Goal: Navigation & Orientation: Find specific page/section

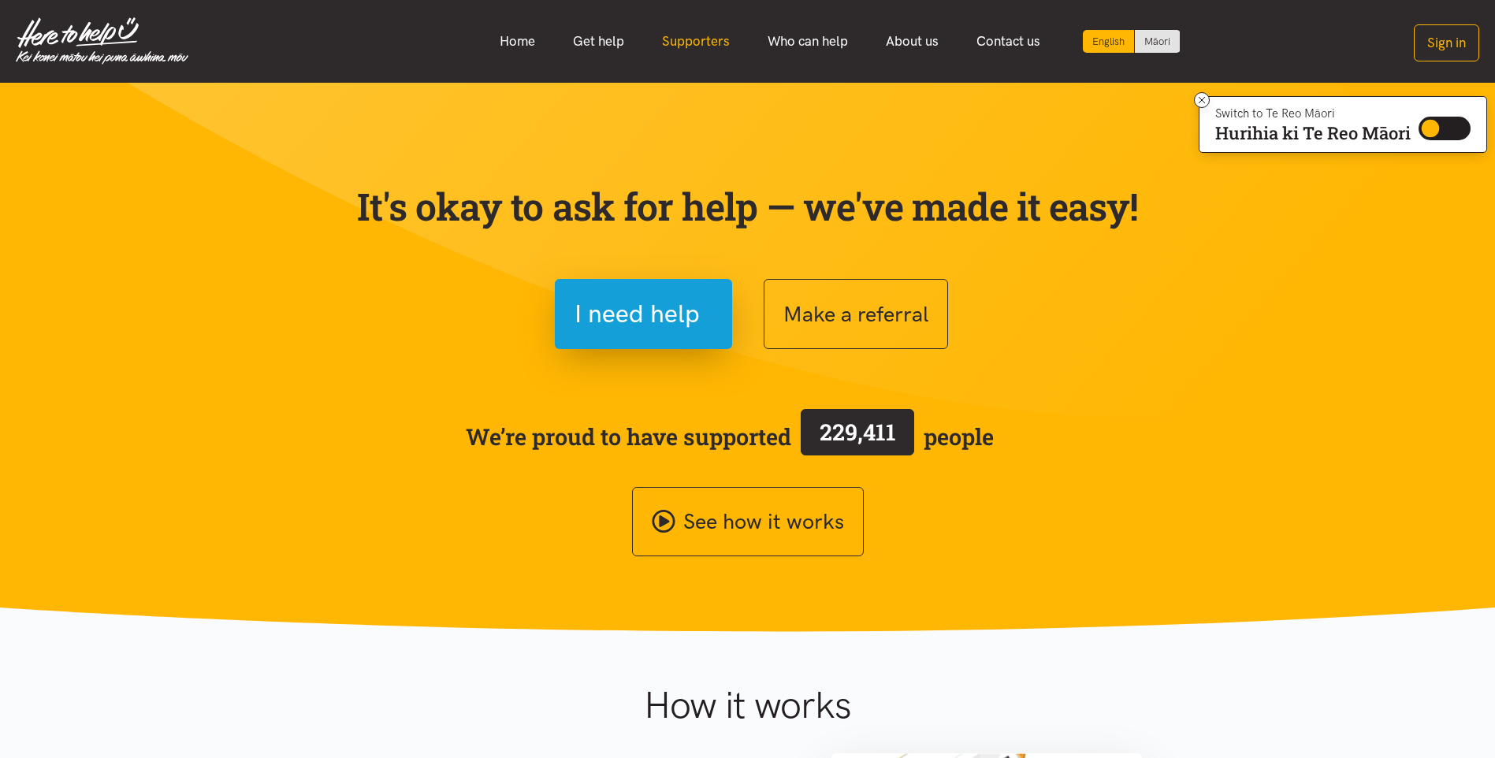
click at [676, 37] on link "Supporters" at bounding box center [696, 41] width 106 height 34
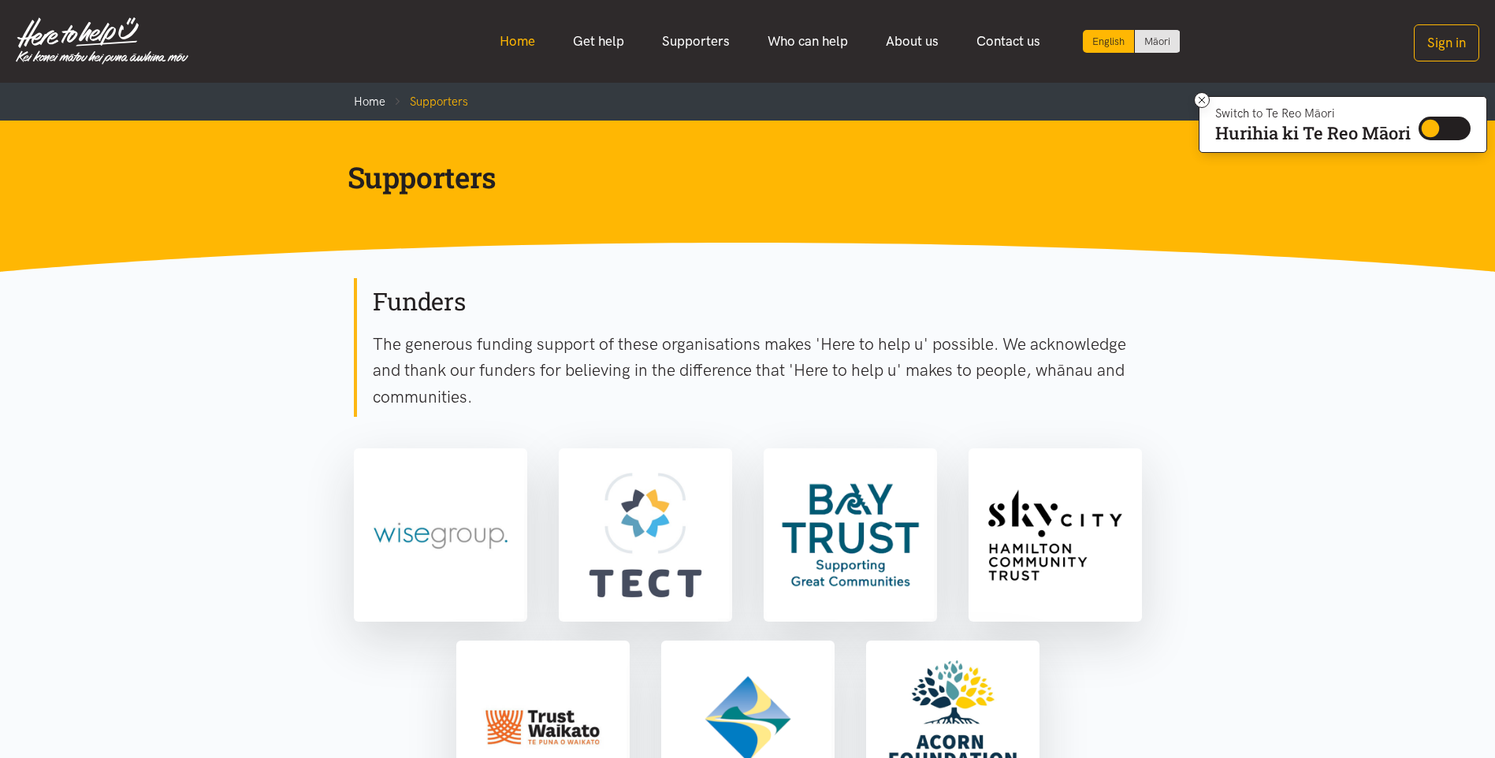
click at [508, 45] on link "Home" at bounding box center [517, 41] width 73 height 34
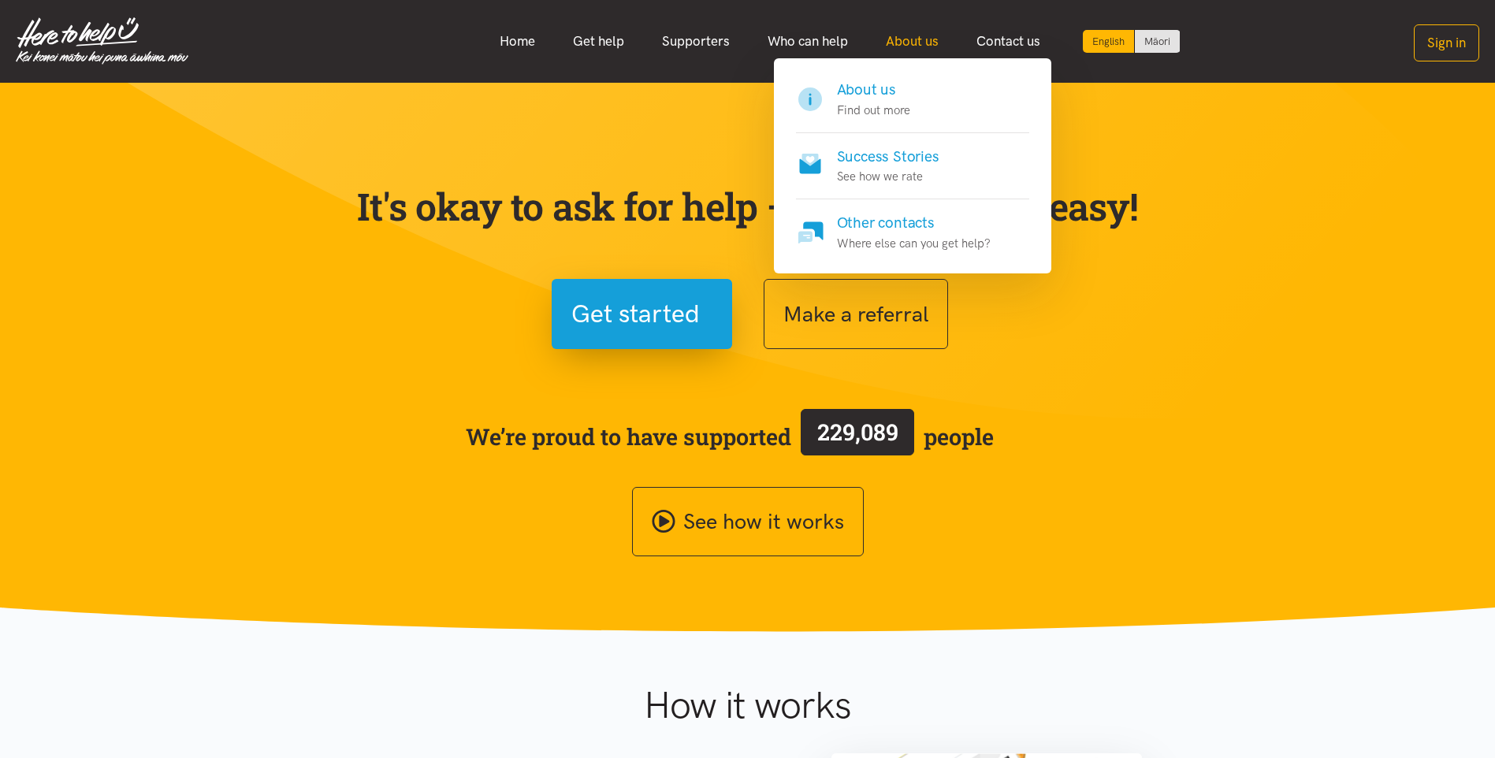
click at [897, 39] on link "About us" at bounding box center [912, 41] width 91 height 34
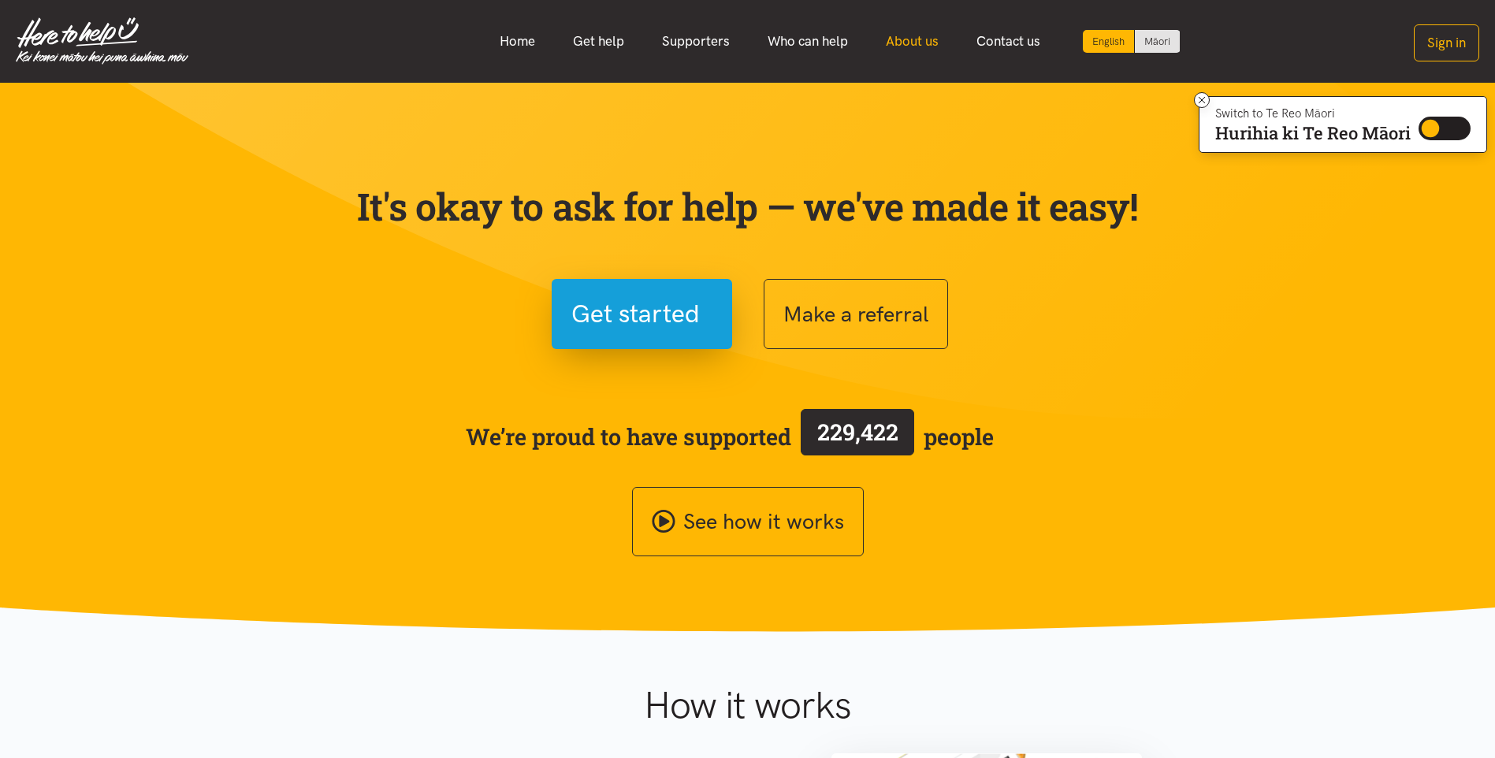
click at [911, 37] on link "About us" at bounding box center [912, 41] width 91 height 34
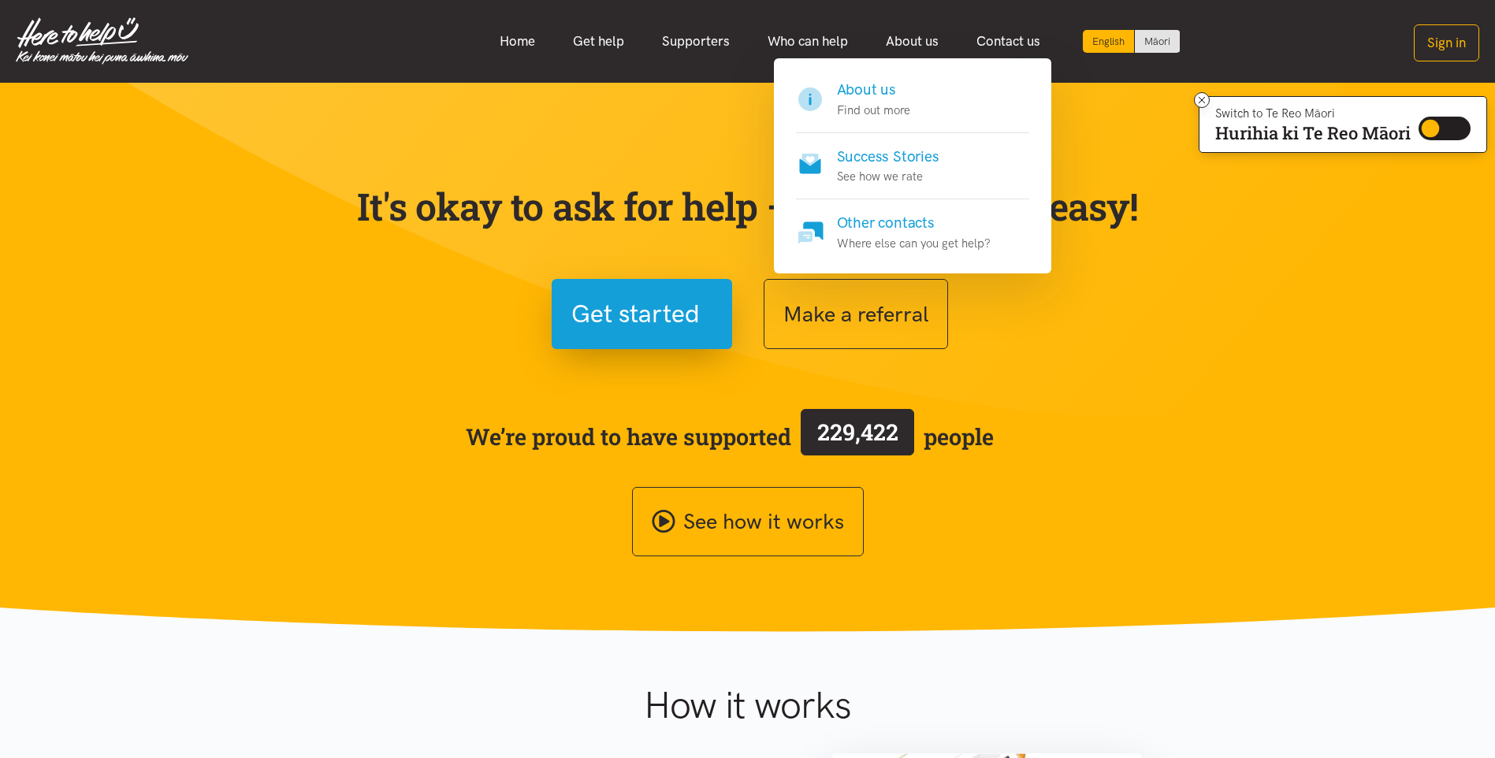
click at [883, 103] on p "Find out more" at bounding box center [873, 110] width 73 height 19
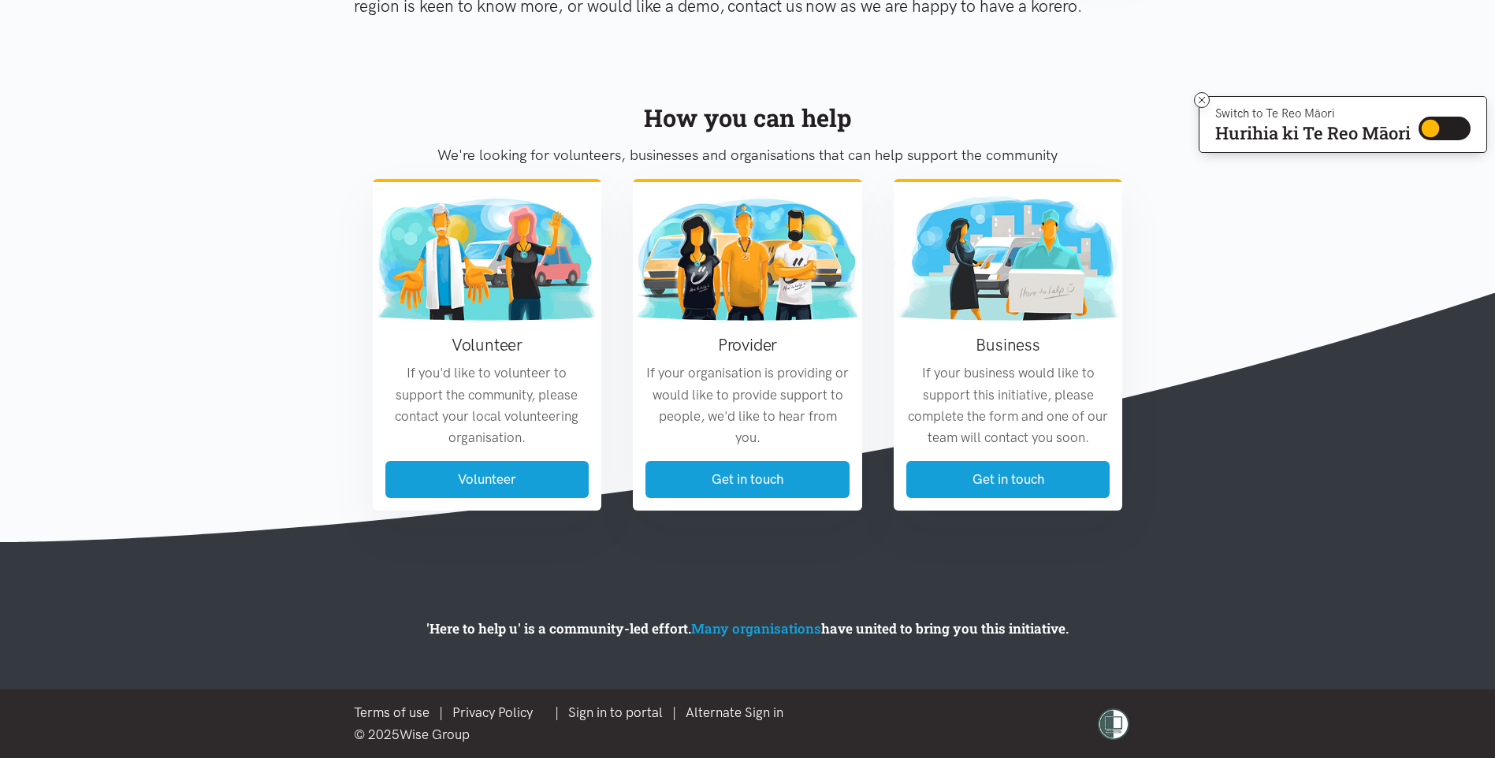
scroll to position [1693, 0]
